Goal: Information Seeking & Learning: Learn about a topic

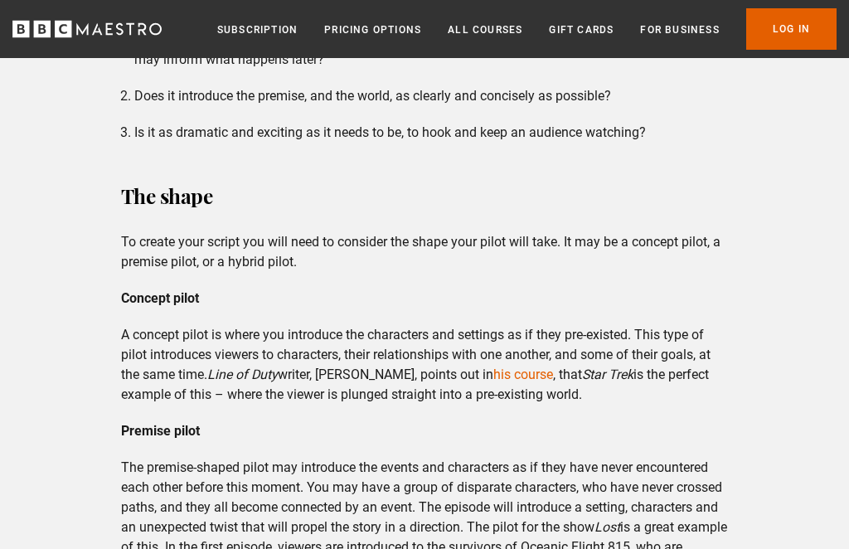
scroll to position [1562, 0]
click at [706, 496] on p "The premise-shaped pilot may introduce the events and characters as if they hav…" at bounding box center [425, 527] width 608 height 139
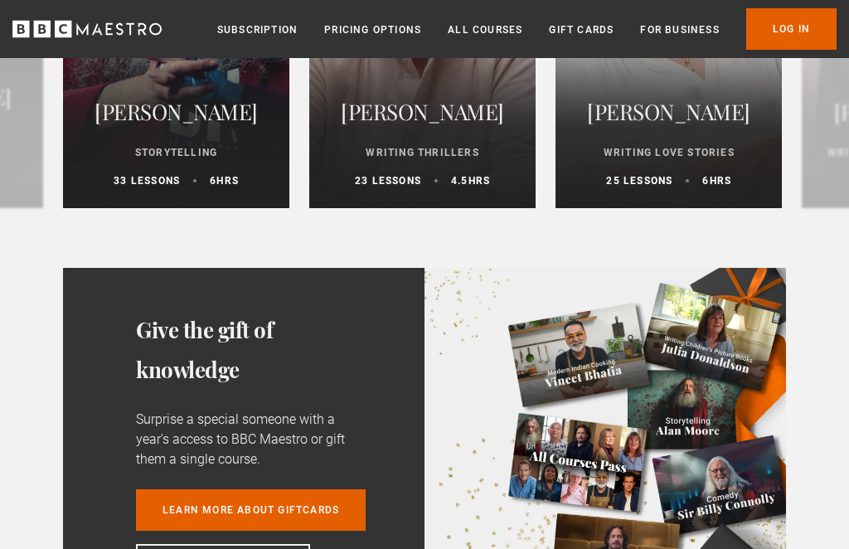
scroll to position [5827, 0]
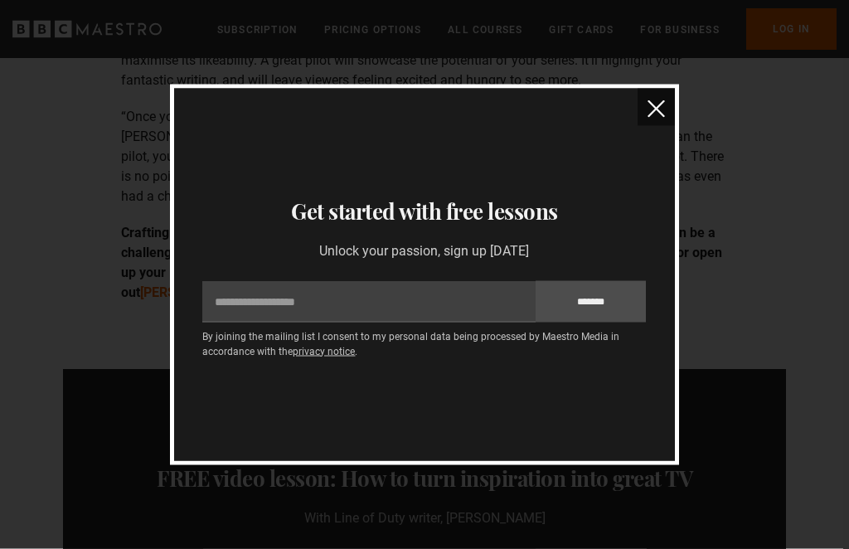
click at [654, 95] on button "close" at bounding box center [655, 107] width 37 height 37
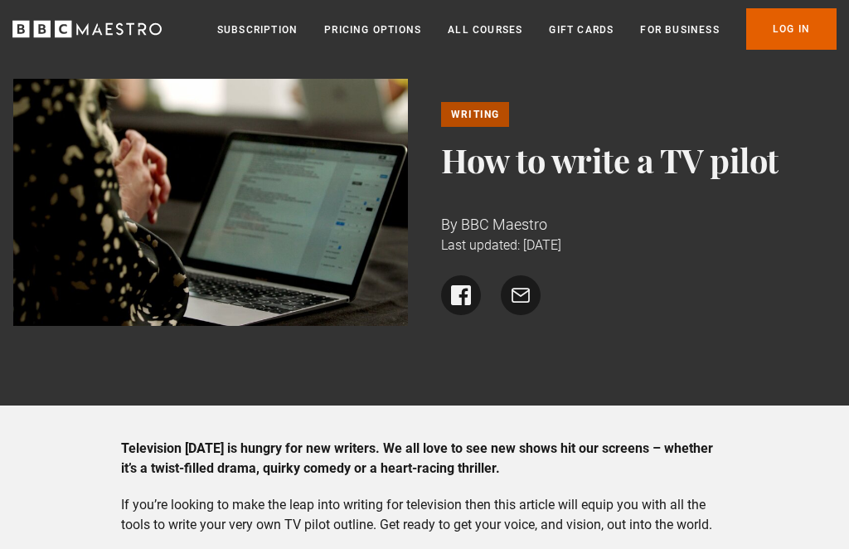
scroll to position [56, 0]
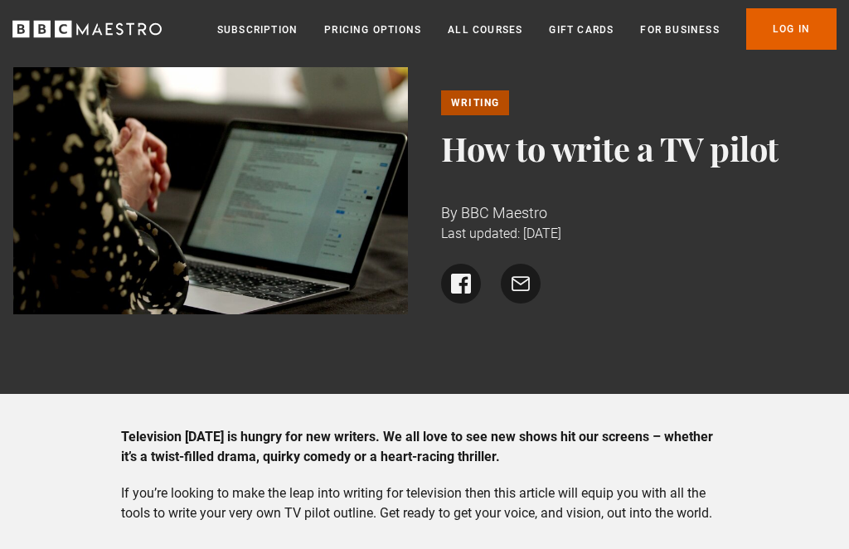
click at [448, 113] on link "Writing" at bounding box center [475, 103] width 68 height 25
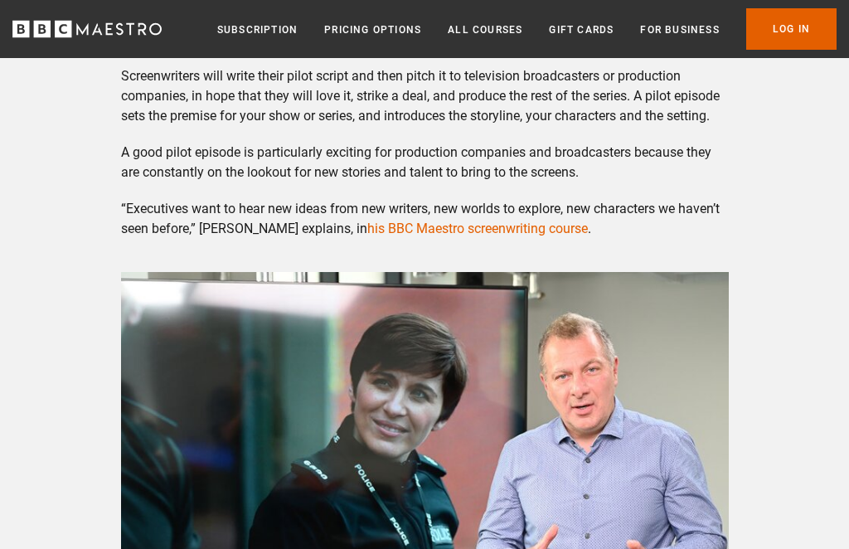
scroll to position [679, 0]
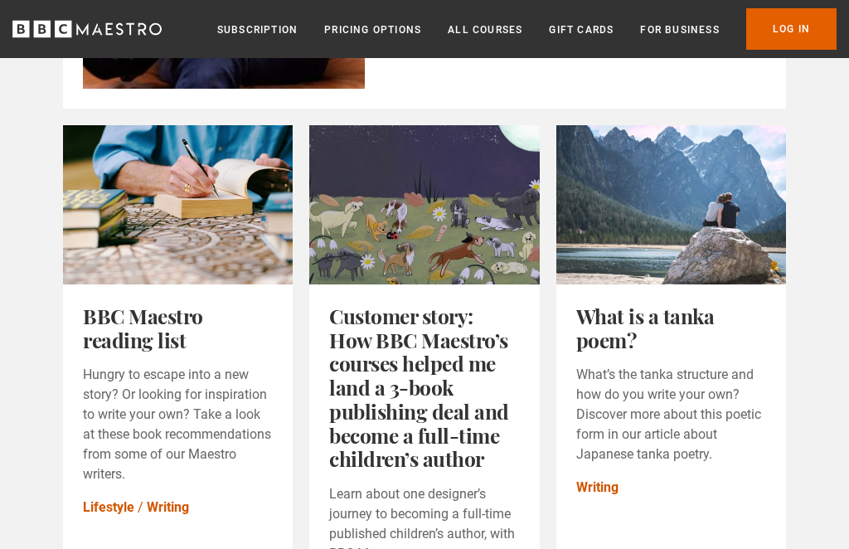
scroll to position [995, 0]
click at [487, 434] on link "Customer story: How BBC Maestro’s courses helped me land a 3-book publishing de…" at bounding box center [419, 387] width 180 height 171
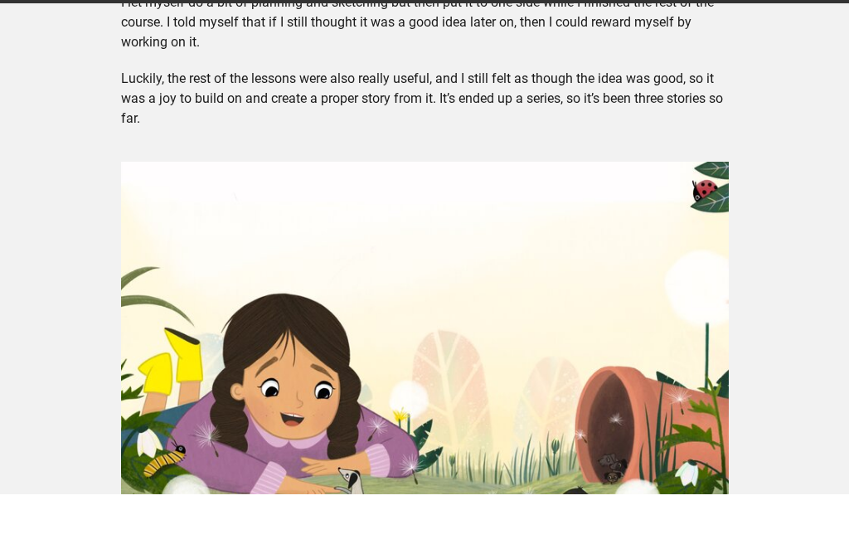
scroll to position [2285, 0]
